Goal: Task Accomplishment & Management: Manage account settings

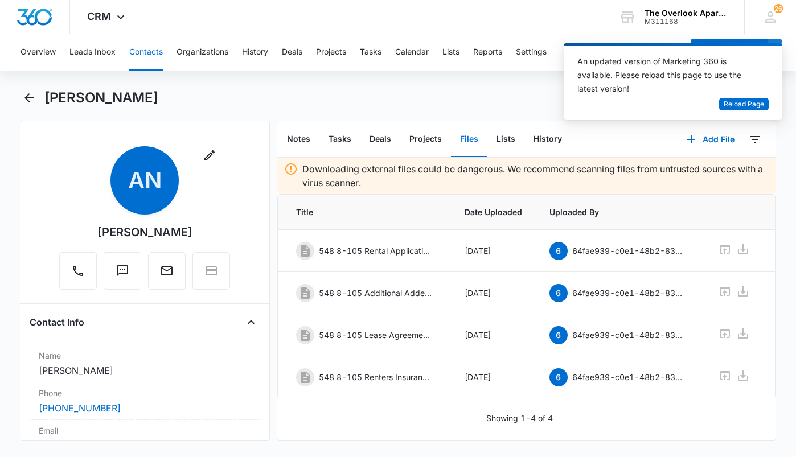
click at [154, 59] on button "Contacts" at bounding box center [146, 52] width 34 height 36
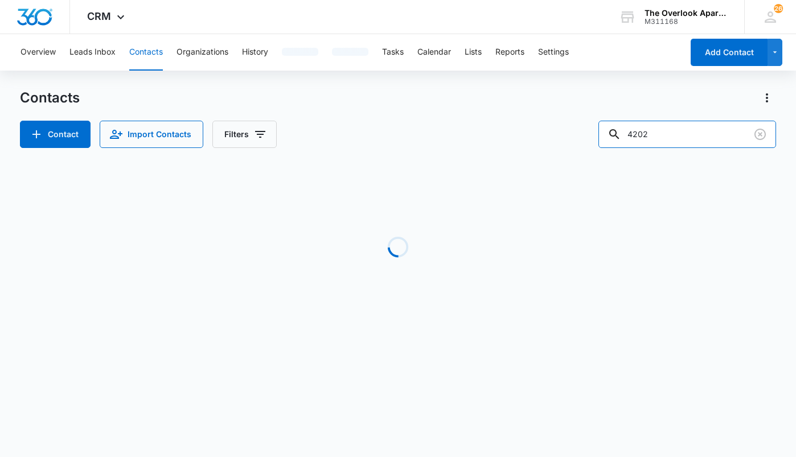
drag, startPoint x: 691, startPoint y: 141, endPoint x: 493, endPoint y: 155, distance: 198.6
click at [495, 155] on div "Contacts Contact Import Contacts Filters 4202 Loading No Results" at bounding box center [398, 217] width 756 height 257
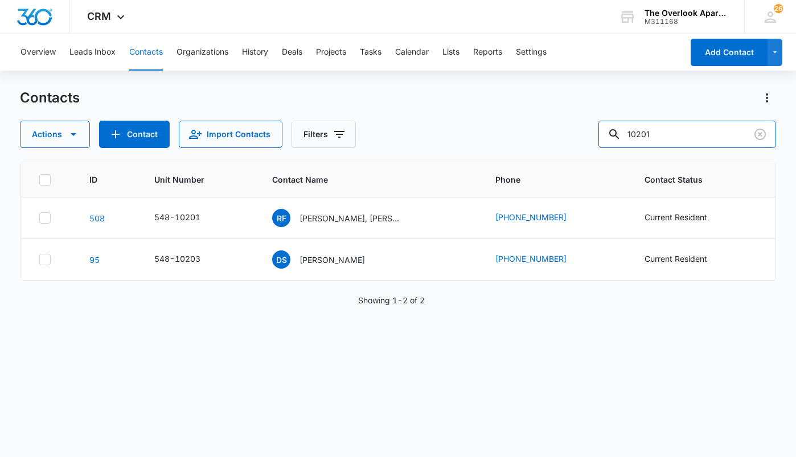
type input "10201"
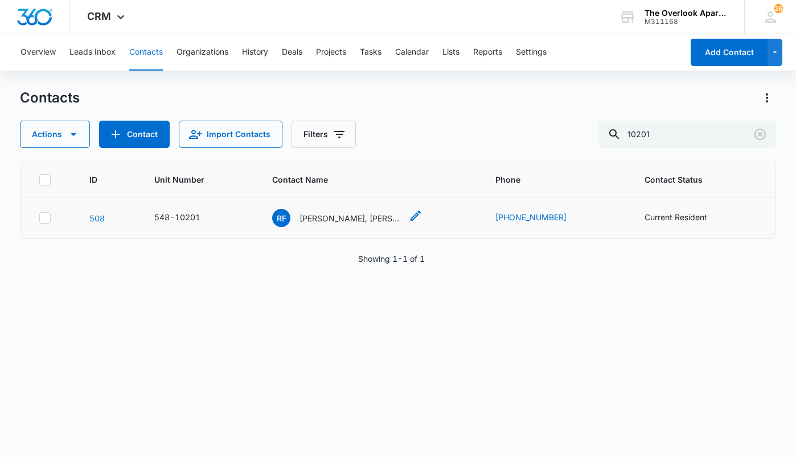
click at [312, 212] on p "Rogelio Flores Soto, David Dehuma Ramirez, Pablo Botello Suarez & Antonio Rojas…" at bounding box center [350, 218] width 102 height 12
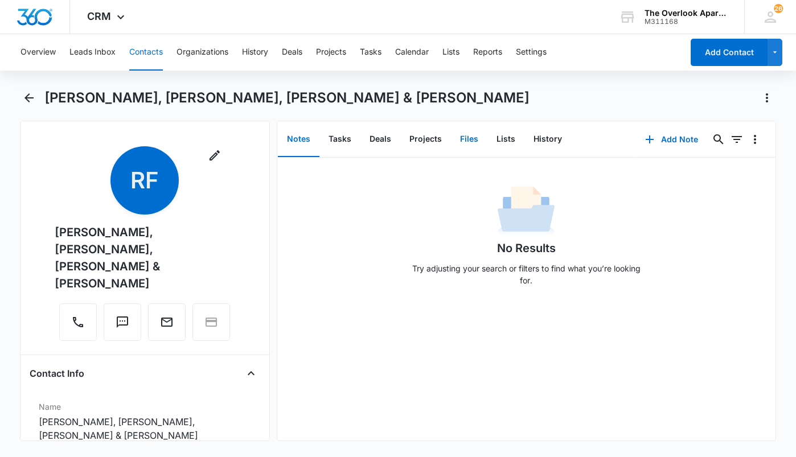
click at [472, 139] on button "Files" at bounding box center [469, 139] width 36 height 35
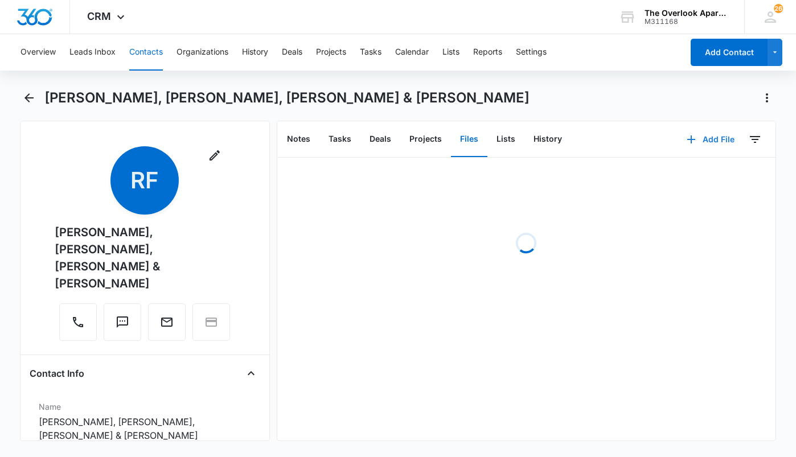
click at [689, 139] on icon "button" at bounding box center [691, 140] width 14 height 14
click at [687, 175] on div "Upload Files" at bounding box center [695, 176] width 46 height 8
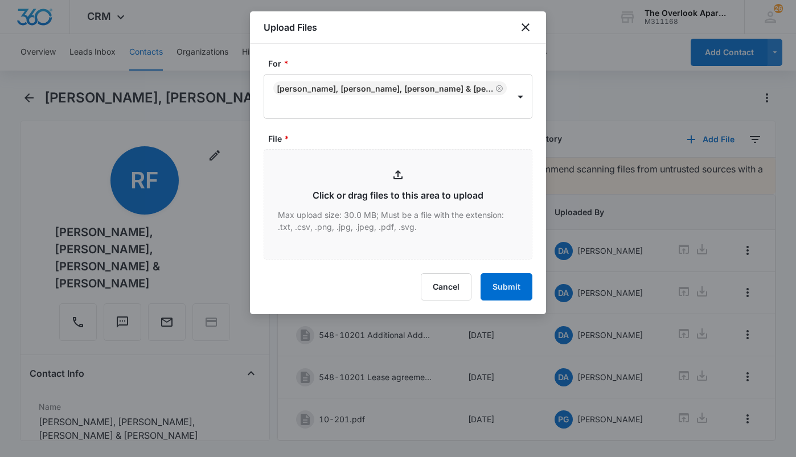
type input "C:\fakepath\Scanned from a Xerox Multifunction Printer.pdf"
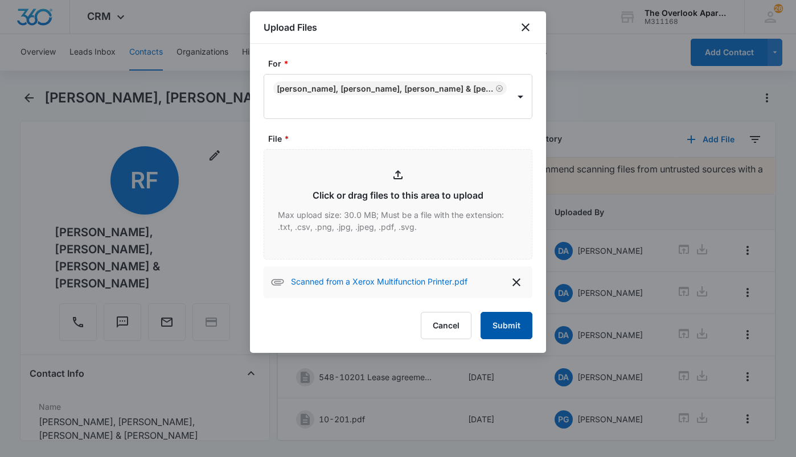
click at [488, 332] on button "Submit" at bounding box center [506, 325] width 52 height 27
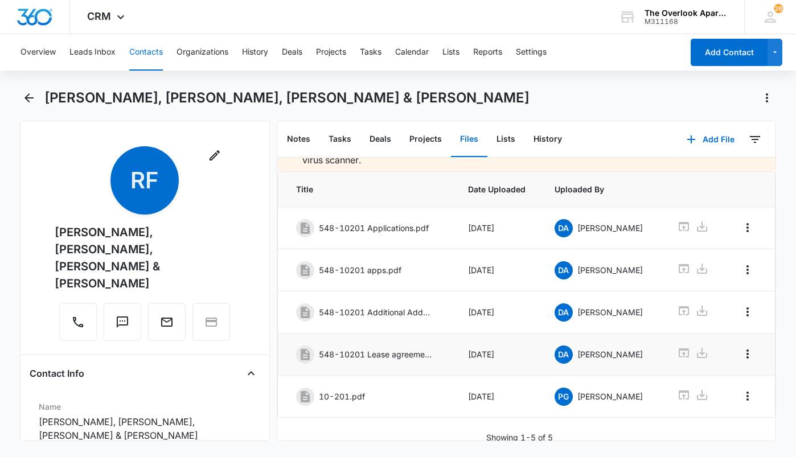
scroll to position [34, 0]
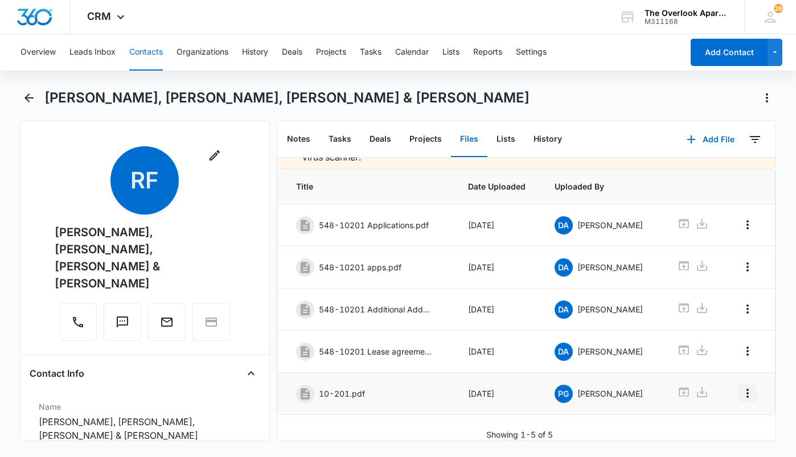
click at [746, 389] on icon "Overflow Menu" at bounding box center [747, 393] width 2 height 9
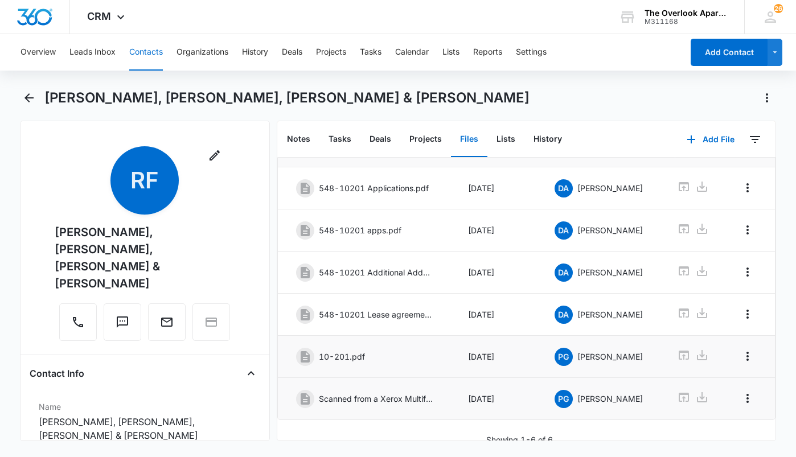
scroll to position [76, 0]
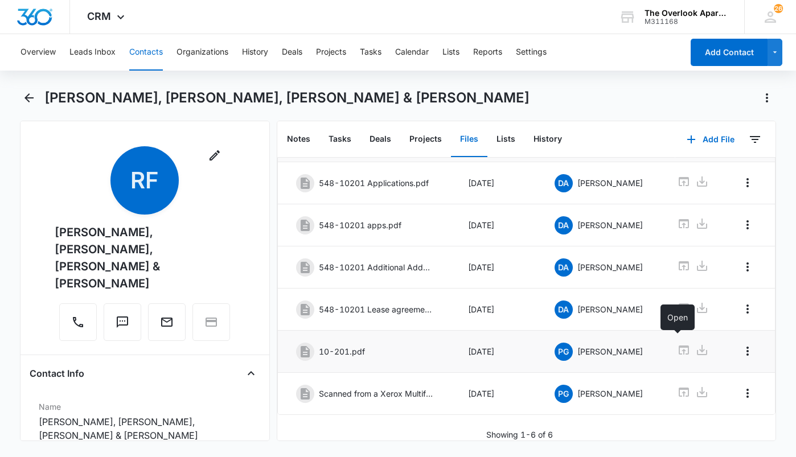
click at [680, 343] on icon at bounding box center [684, 350] width 14 height 14
click at [740, 344] on icon "Overflow Menu" at bounding box center [747, 351] width 14 height 14
click at [693, 395] on button "Delete" at bounding box center [714, 391] width 65 height 17
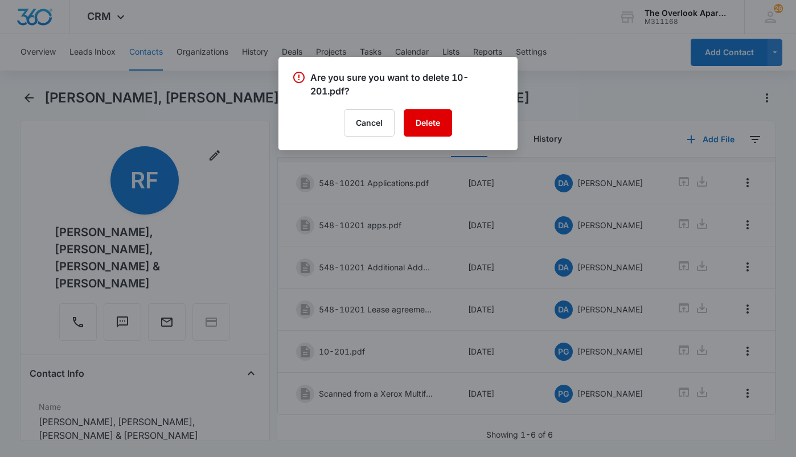
click at [417, 126] on button "Delete" at bounding box center [428, 122] width 48 height 27
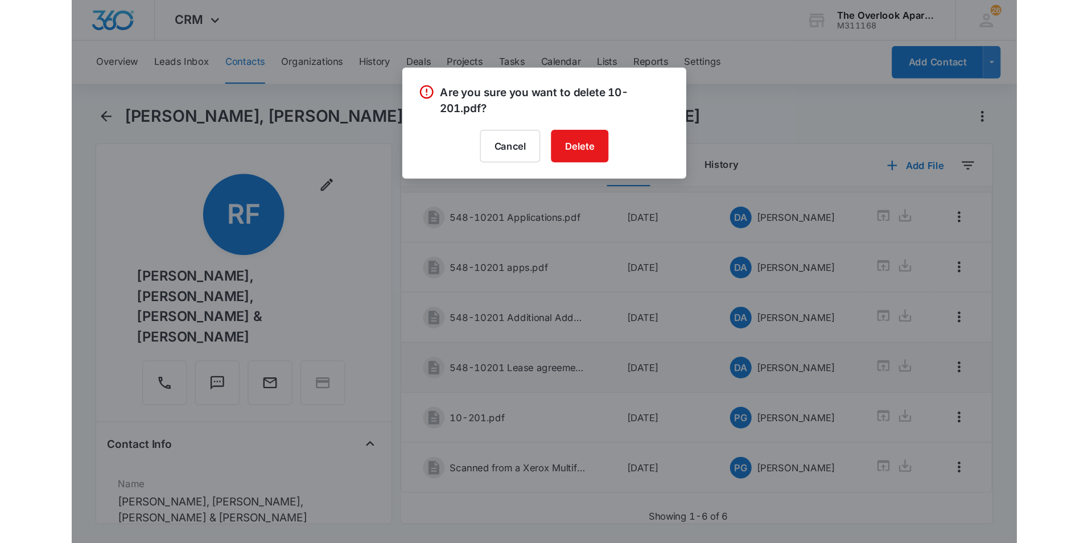
scroll to position [34, 0]
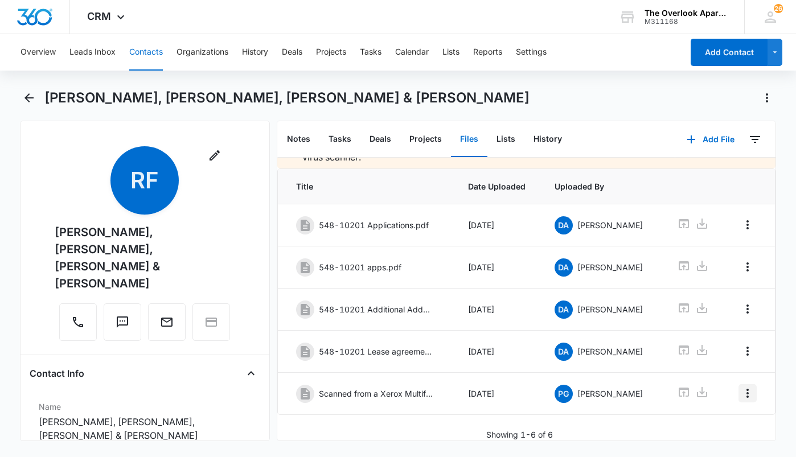
click at [745, 386] on icon "Overflow Menu" at bounding box center [747, 393] width 14 height 14
click at [706, 414] on div "Edit" at bounding box center [708, 417] width 24 height 8
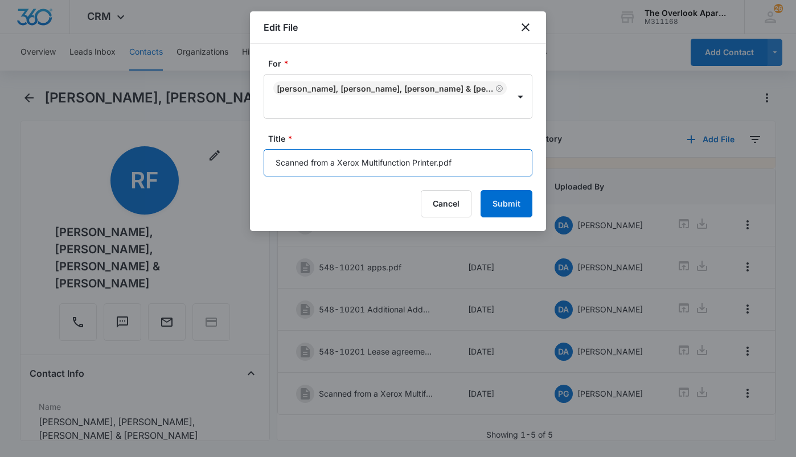
drag, startPoint x: 483, startPoint y: 158, endPoint x: -132, endPoint y: 244, distance: 621.2
click at [0, 244] on html "CRM Apps Reputation Websites Forms CRM Email Social Shop Payments POS Content A…" at bounding box center [398, 228] width 796 height 457
type input "548 10-201 M-T-M Lease Agreement & Offer Rejection Form"
click at [480, 190] on button "Submit" at bounding box center [506, 203] width 52 height 27
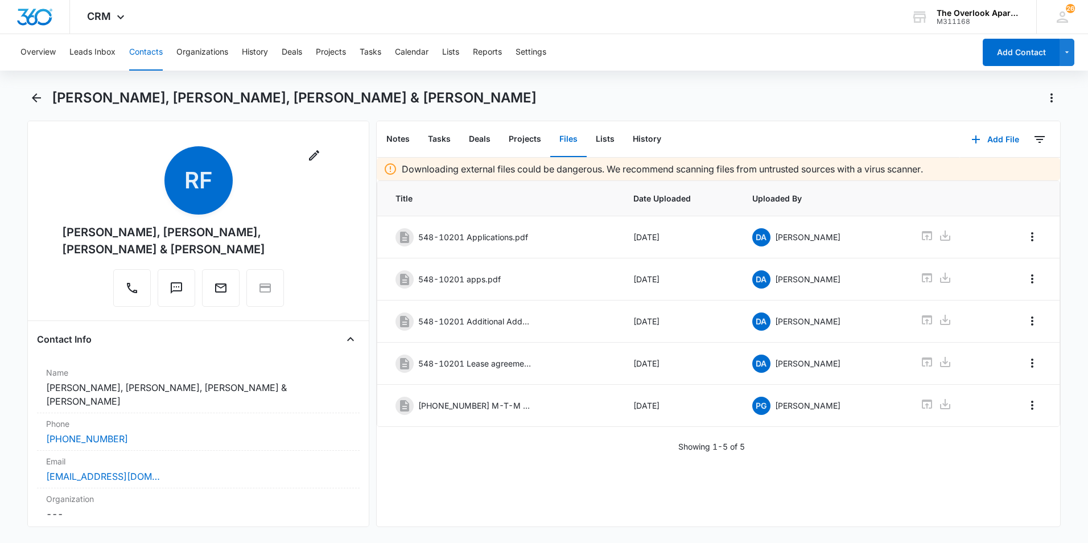
scroll to position [0, 0]
click at [138, 55] on button "Contacts" at bounding box center [146, 52] width 34 height 36
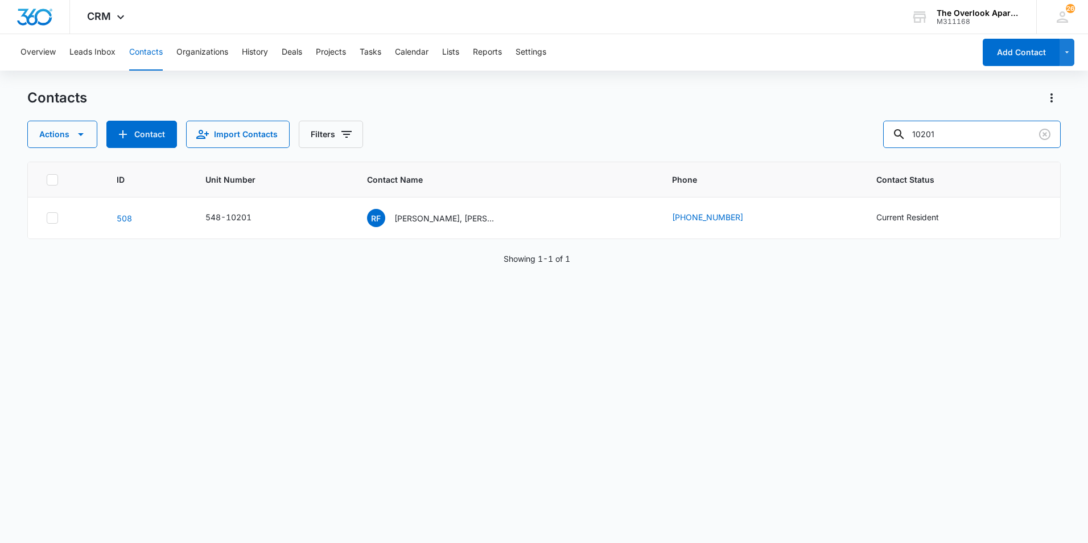
drag, startPoint x: 982, startPoint y: 131, endPoint x: 589, endPoint y: 102, distance: 394.4
click at [661, 129] on div "Actions Contact Import Contacts Filters 10201" at bounding box center [544, 134] width 1034 height 27
type input "4304"
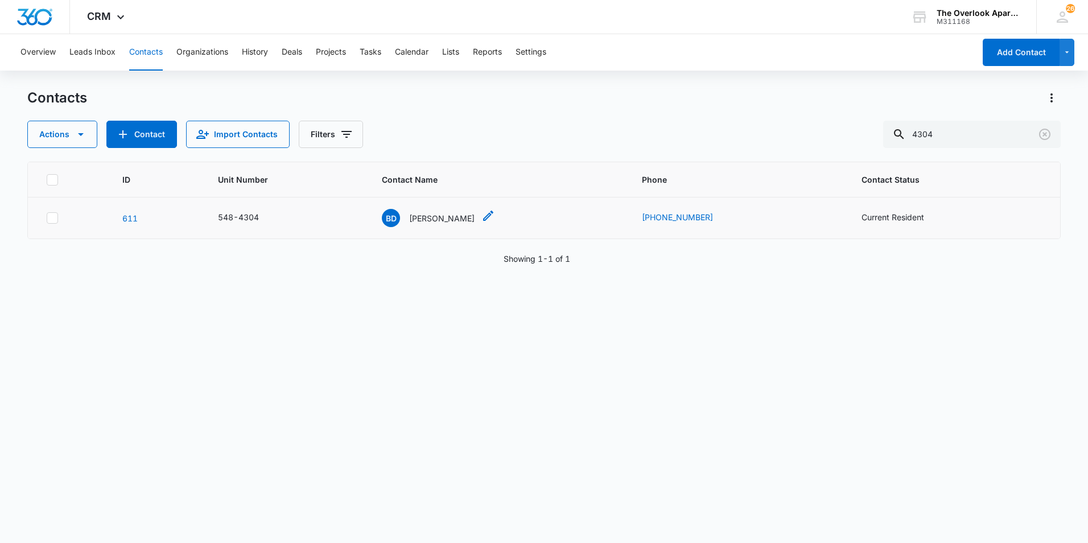
click at [442, 216] on p "Brandon Doak" at bounding box center [441, 218] width 65 height 12
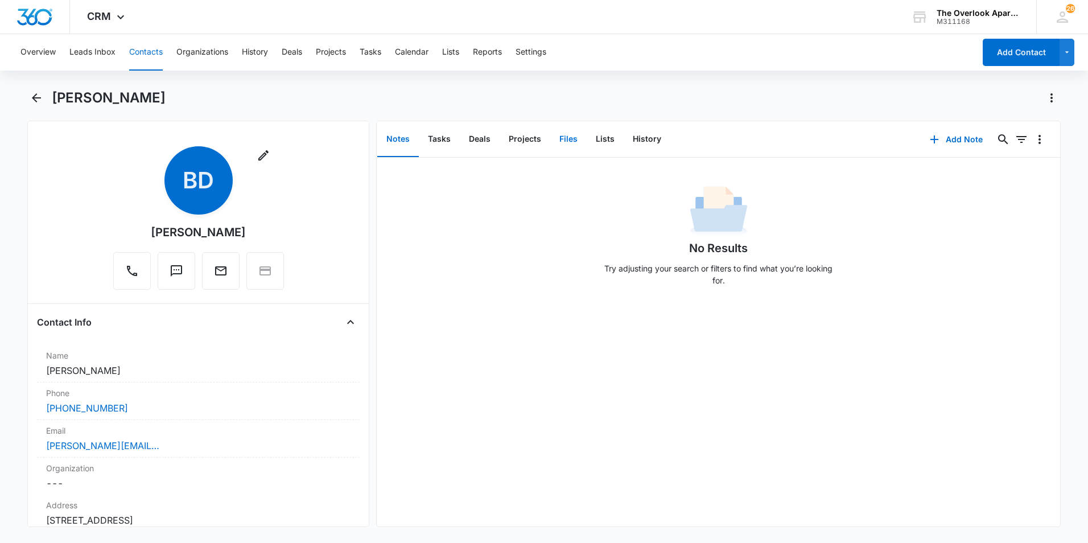
click at [563, 134] on button "Files" at bounding box center [568, 139] width 36 height 35
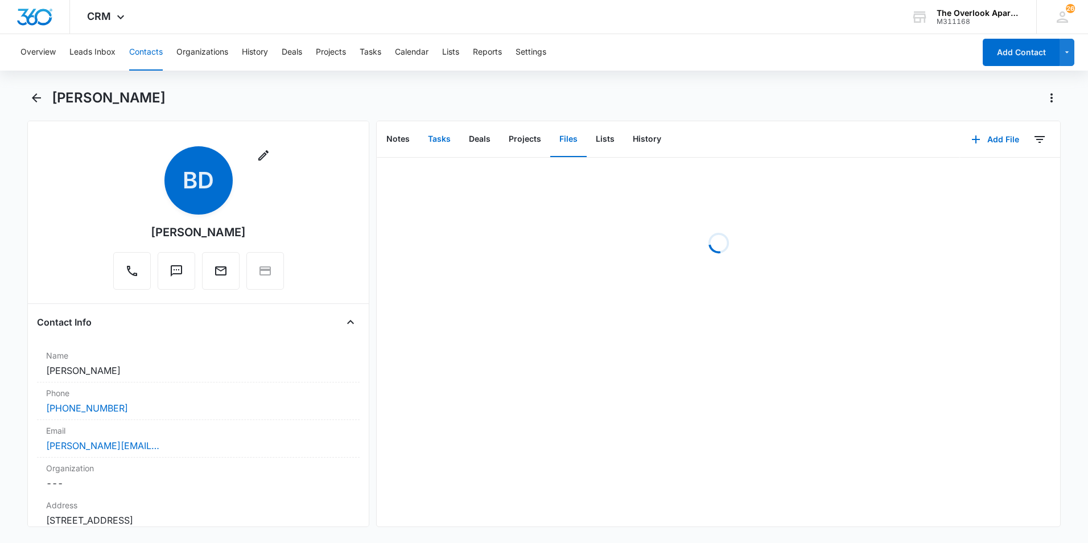
click at [423, 139] on button "Tasks" at bounding box center [439, 139] width 41 height 35
